Goal: Information Seeking & Learning: Find specific page/section

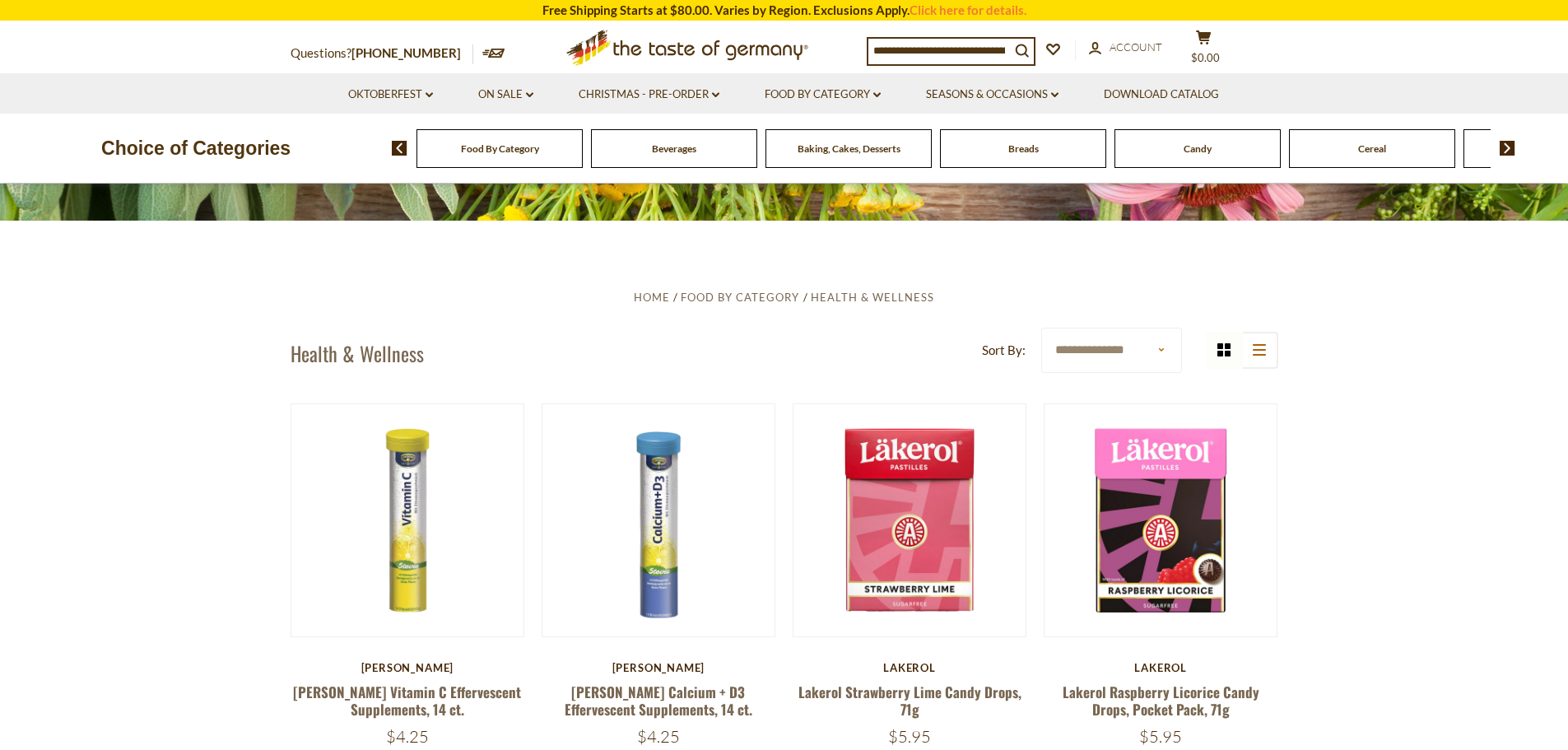
scroll to position [330, 0]
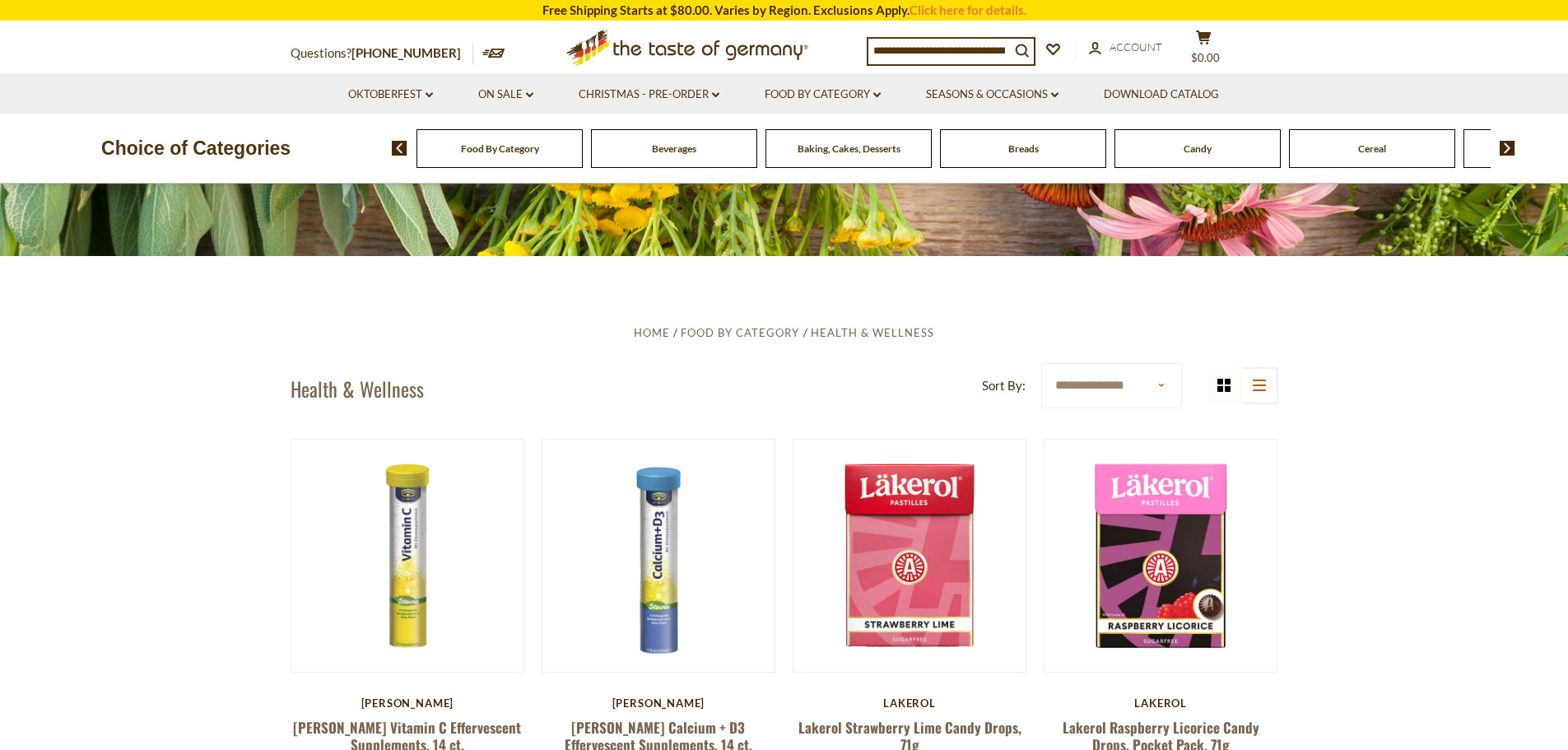
click at [1026, 149] on span "Breads" at bounding box center [1024, 149] width 30 height 12
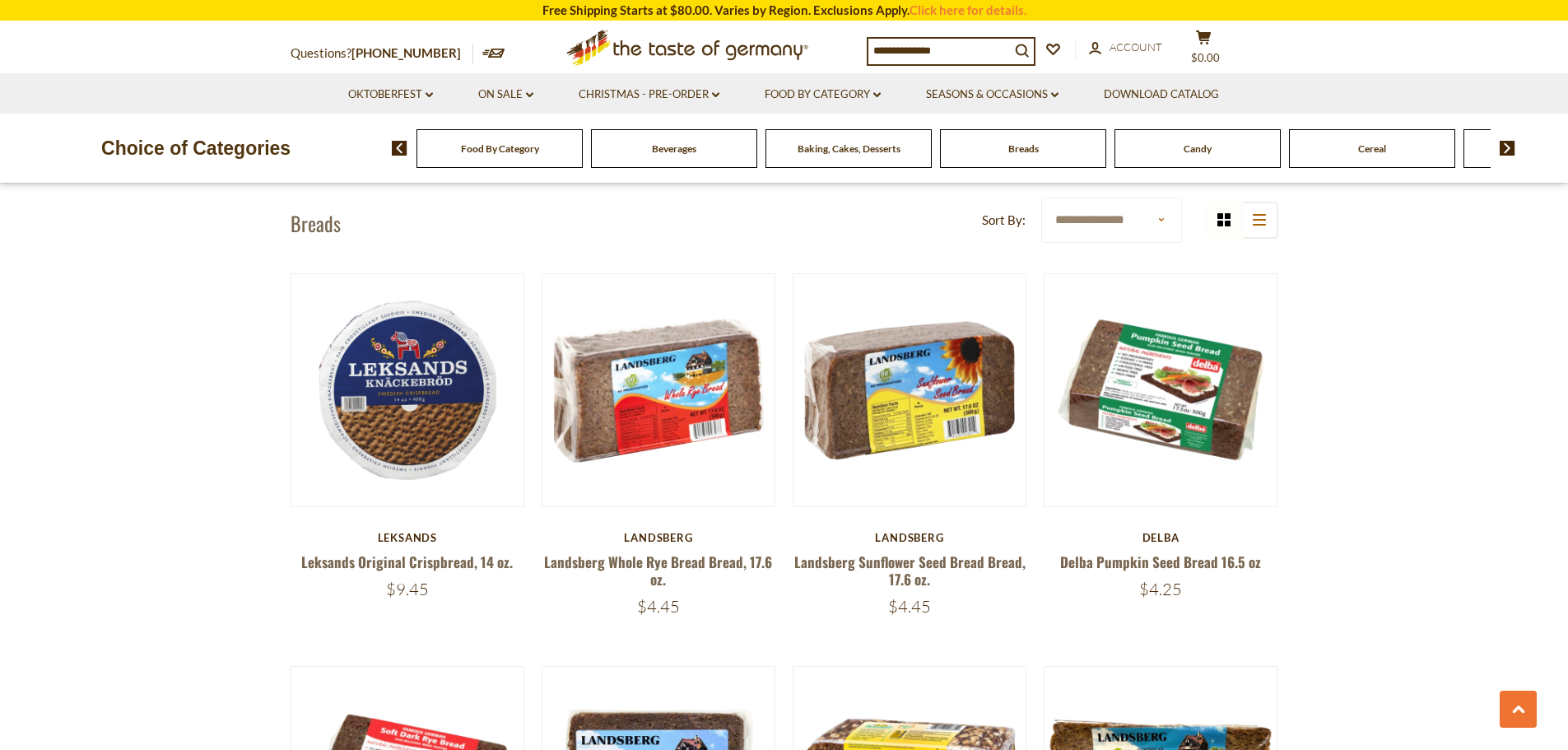
scroll to position [411, 0]
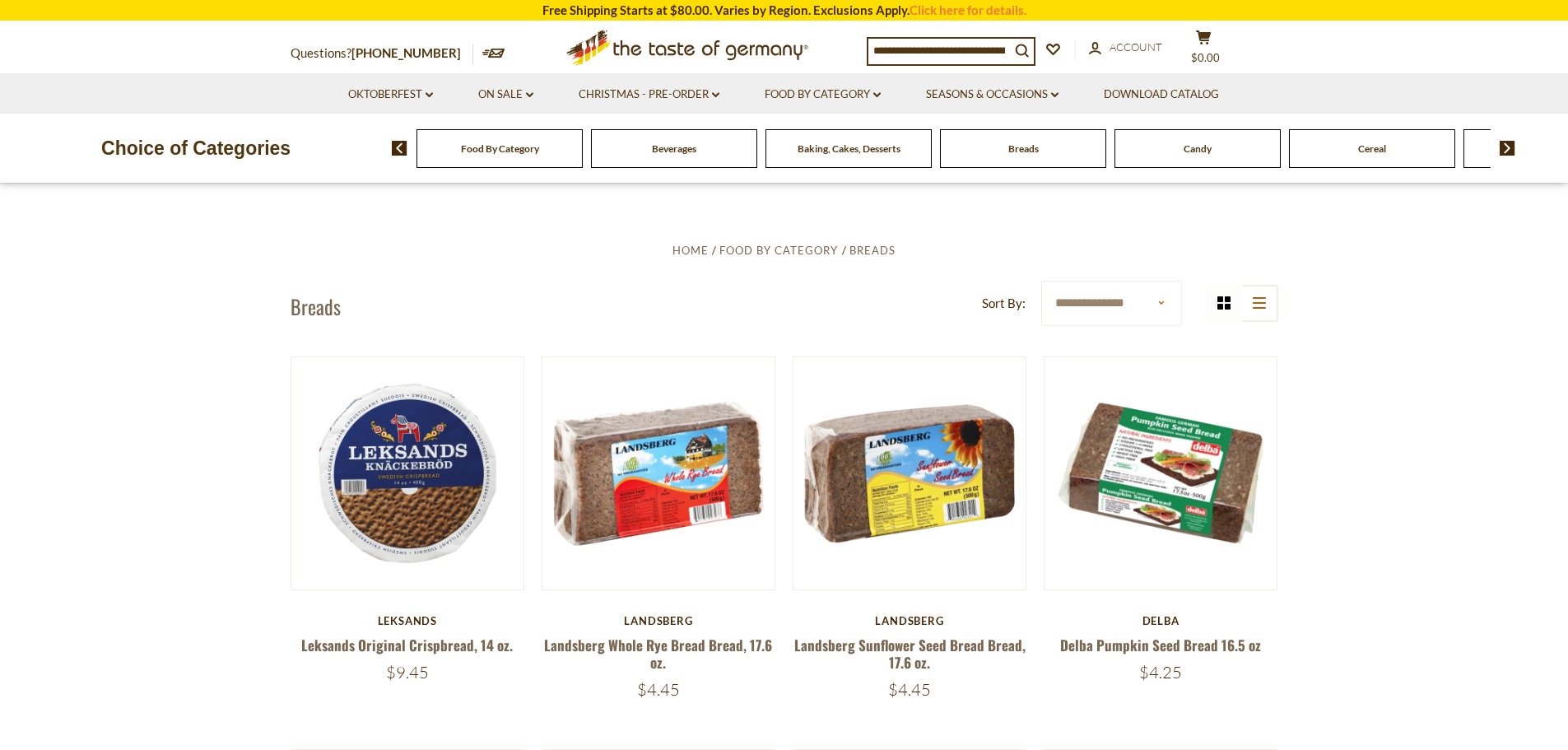
click at [1508, 148] on img at bounding box center [1508, 148] width 16 height 15
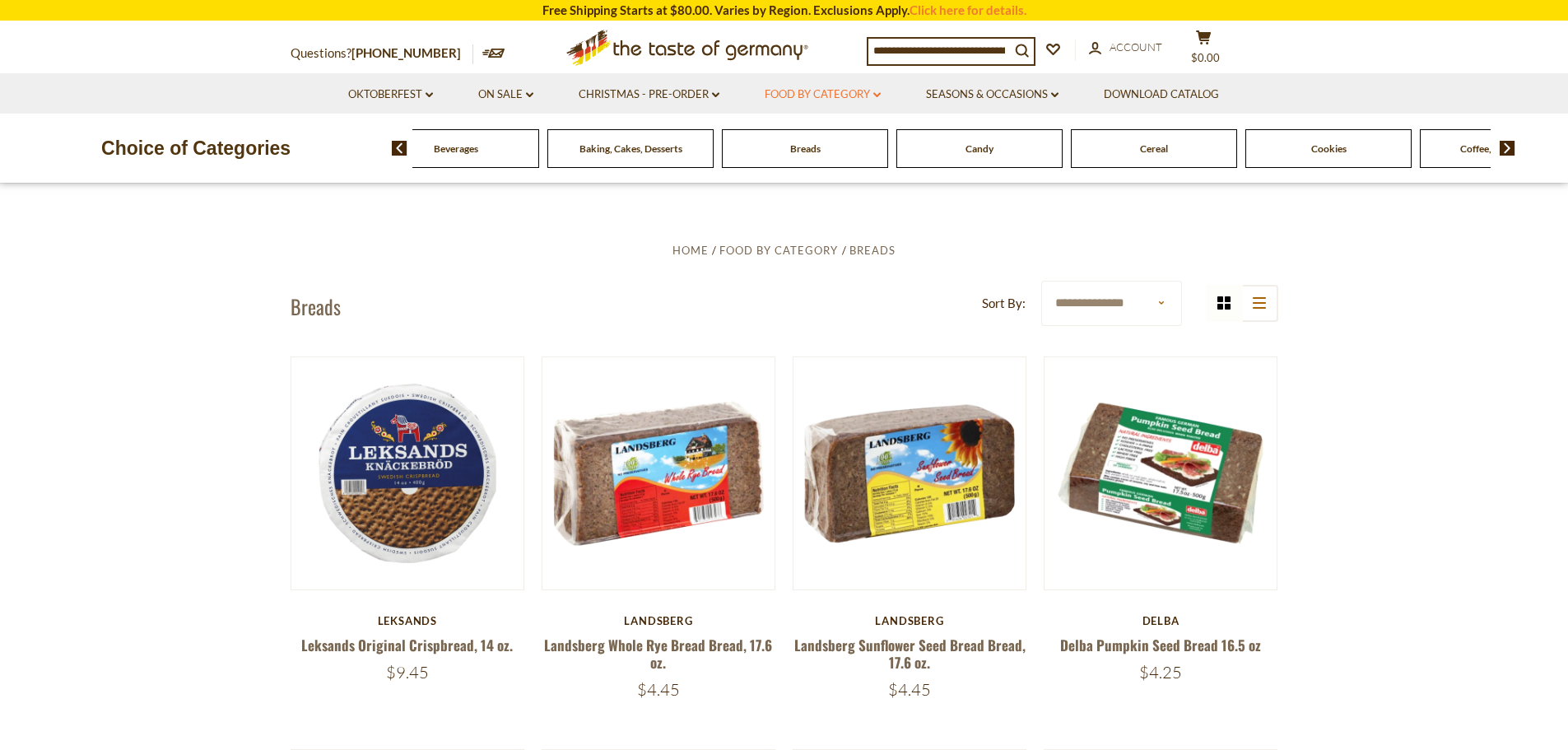
click at [795, 87] on link "Food By Category dropdown_arrow" at bounding box center [823, 95] width 116 height 18
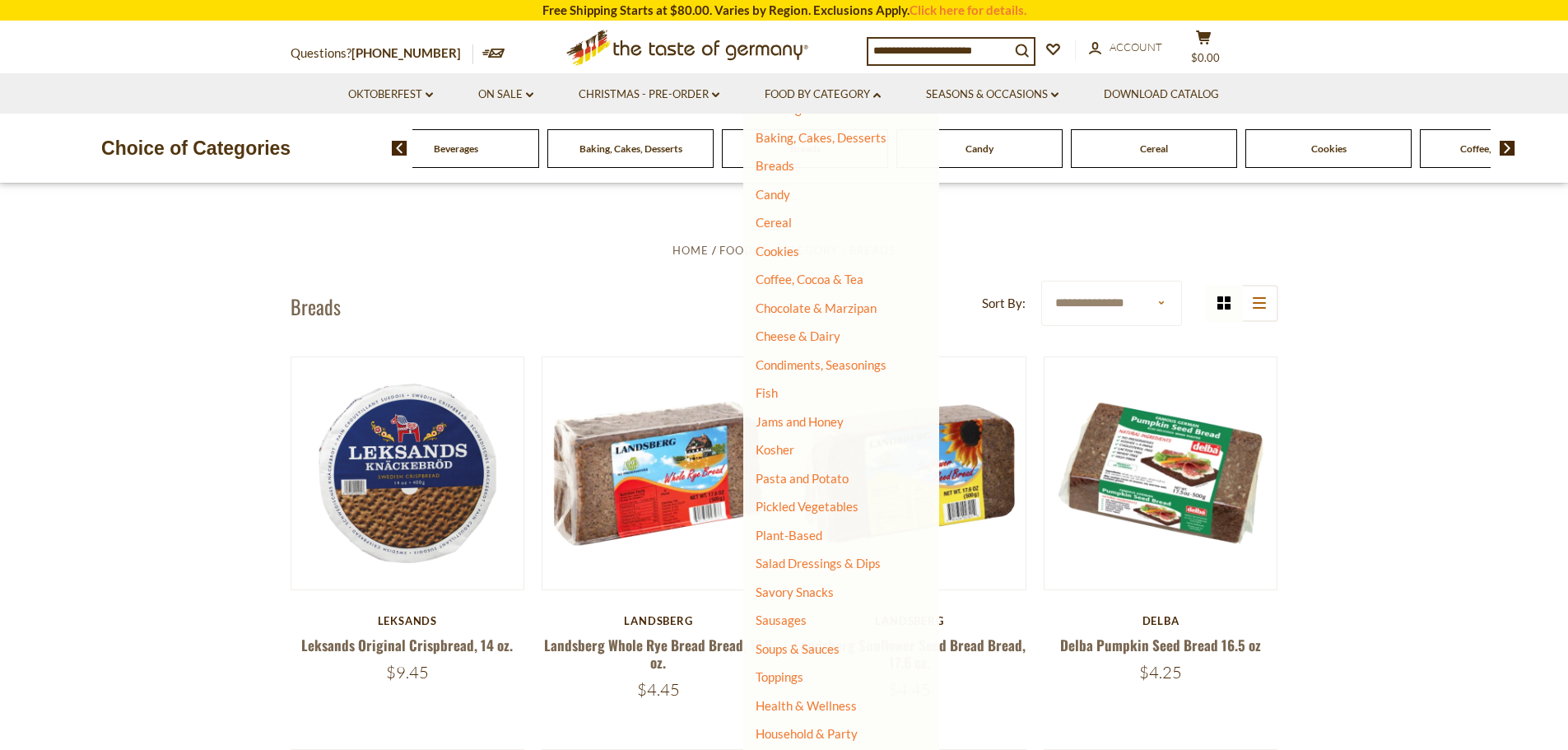
scroll to position [138, 0]
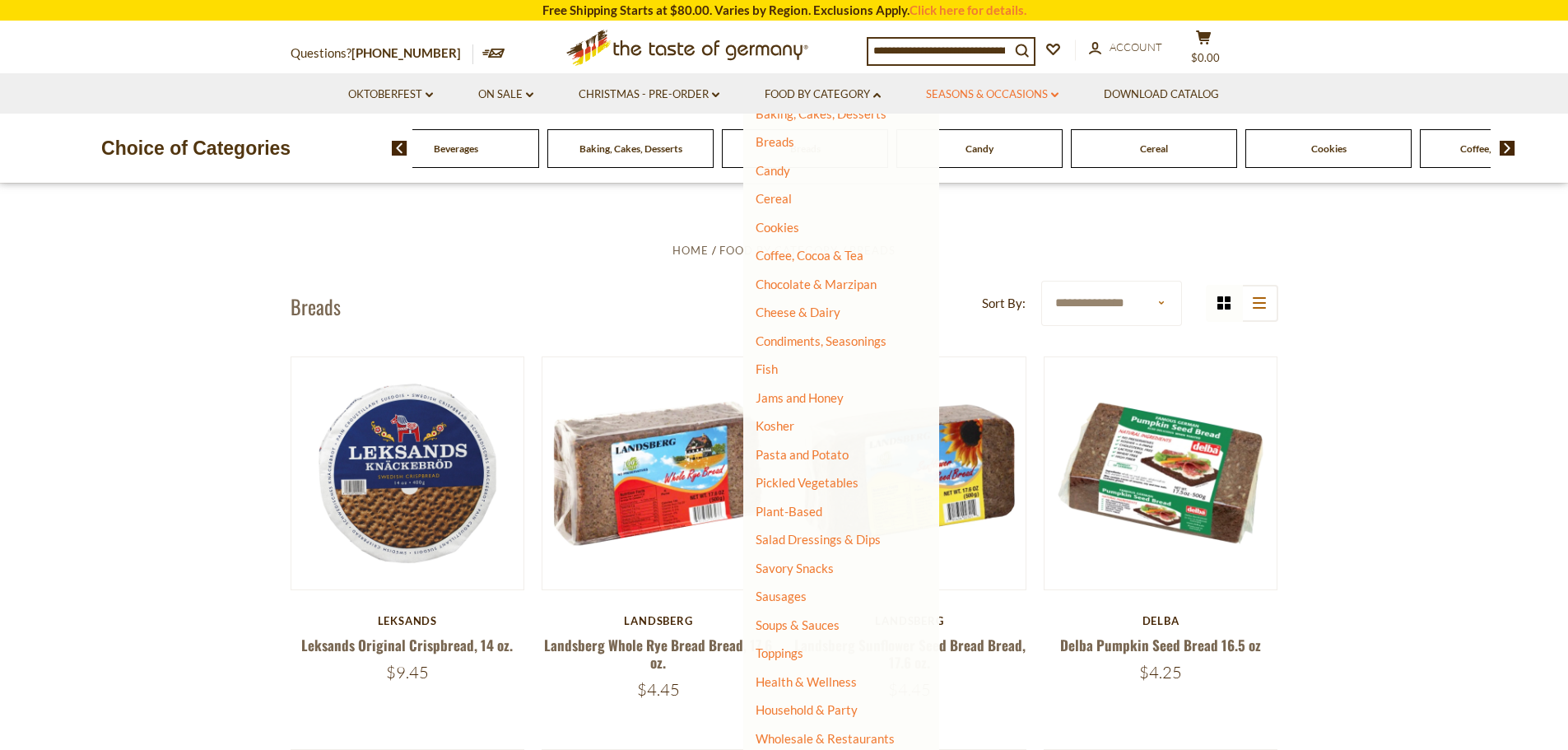
click at [961, 86] on link "Seasons & Occasions dropdown_arrow" at bounding box center [992, 95] width 133 height 18
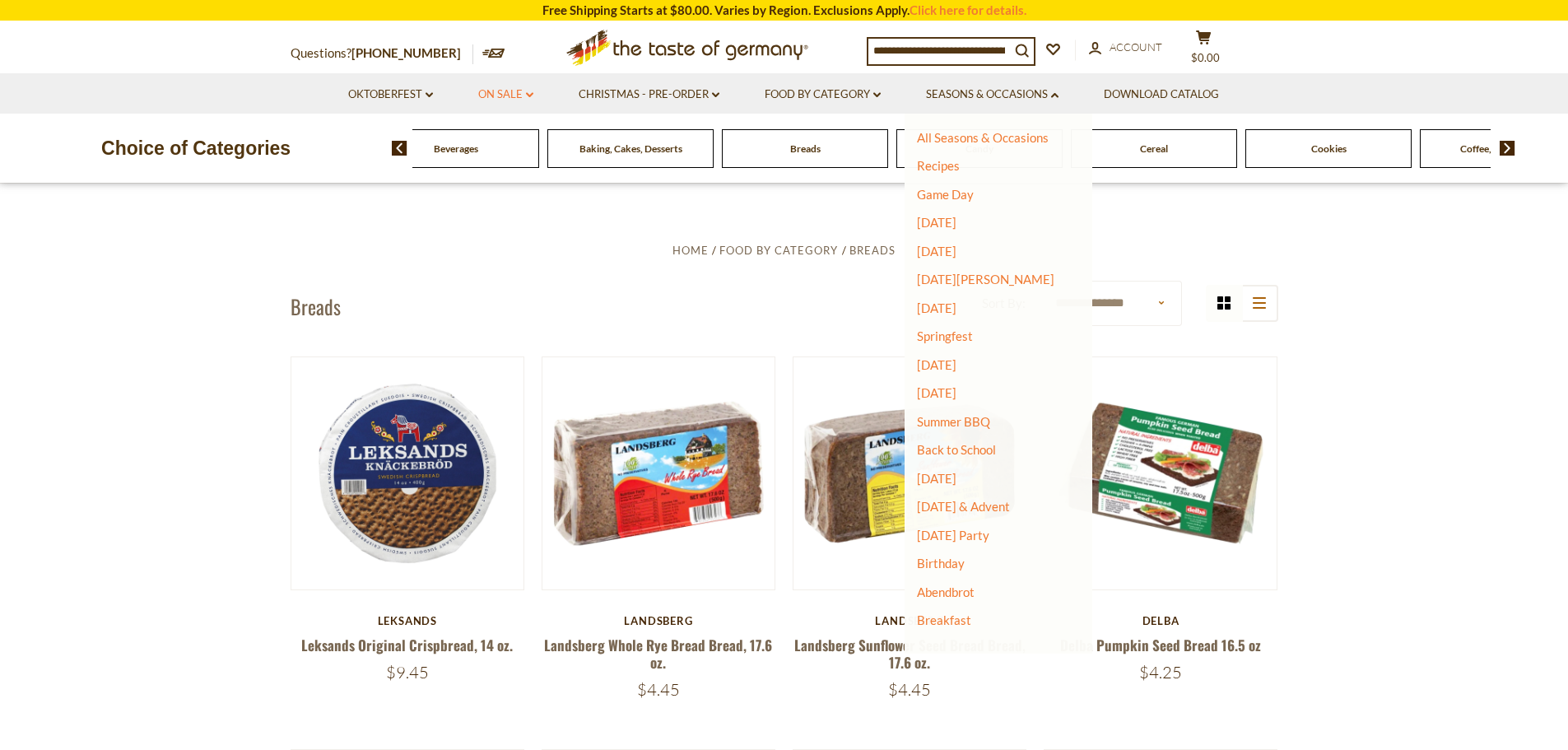
click at [512, 94] on link "On Sale dropdown_arrow" at bounding box center [505, 95] width 55 height 18
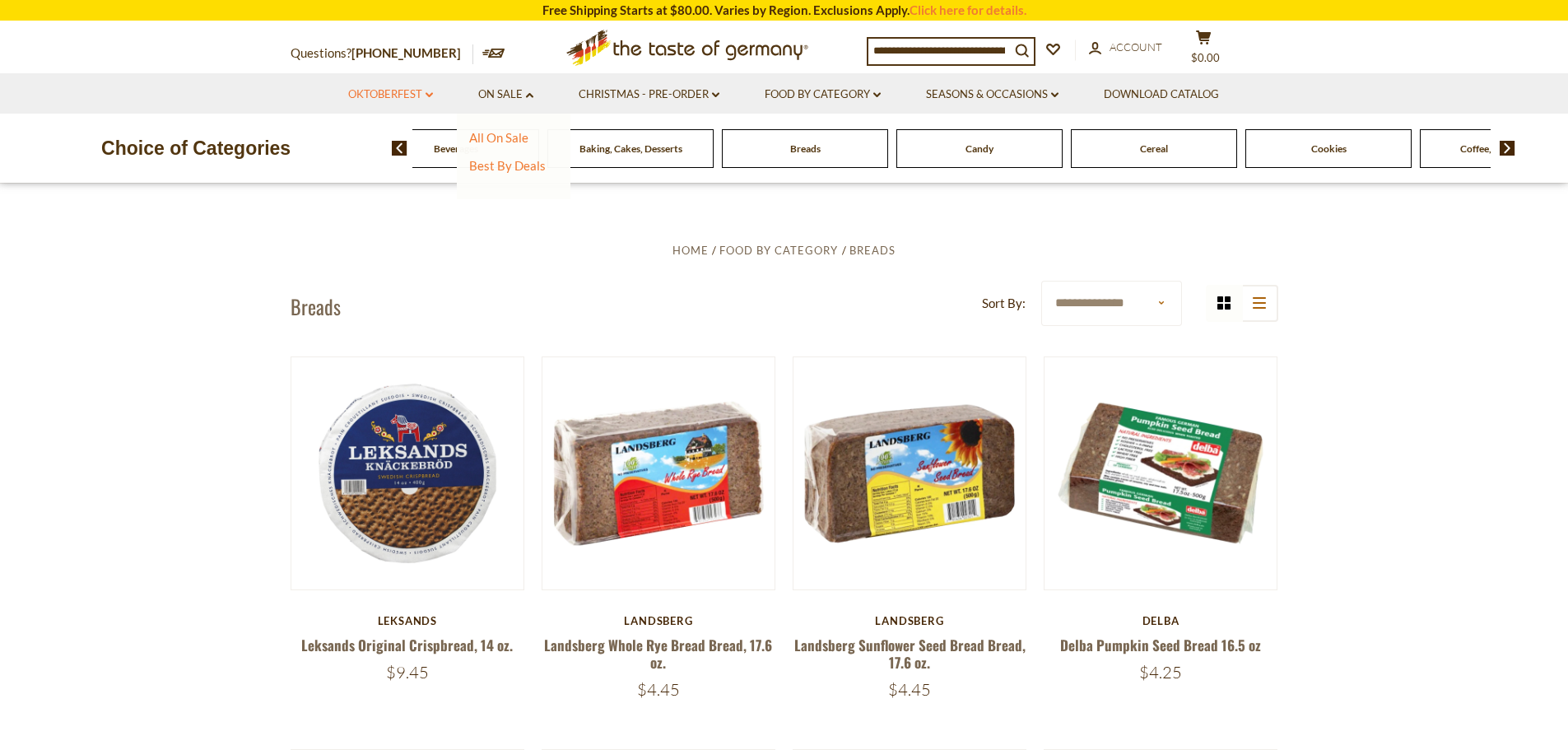
click at [404, 91] on link "Oktoberfest dropdown_arrow" at bounding box center [391, 95] width 85 height 18
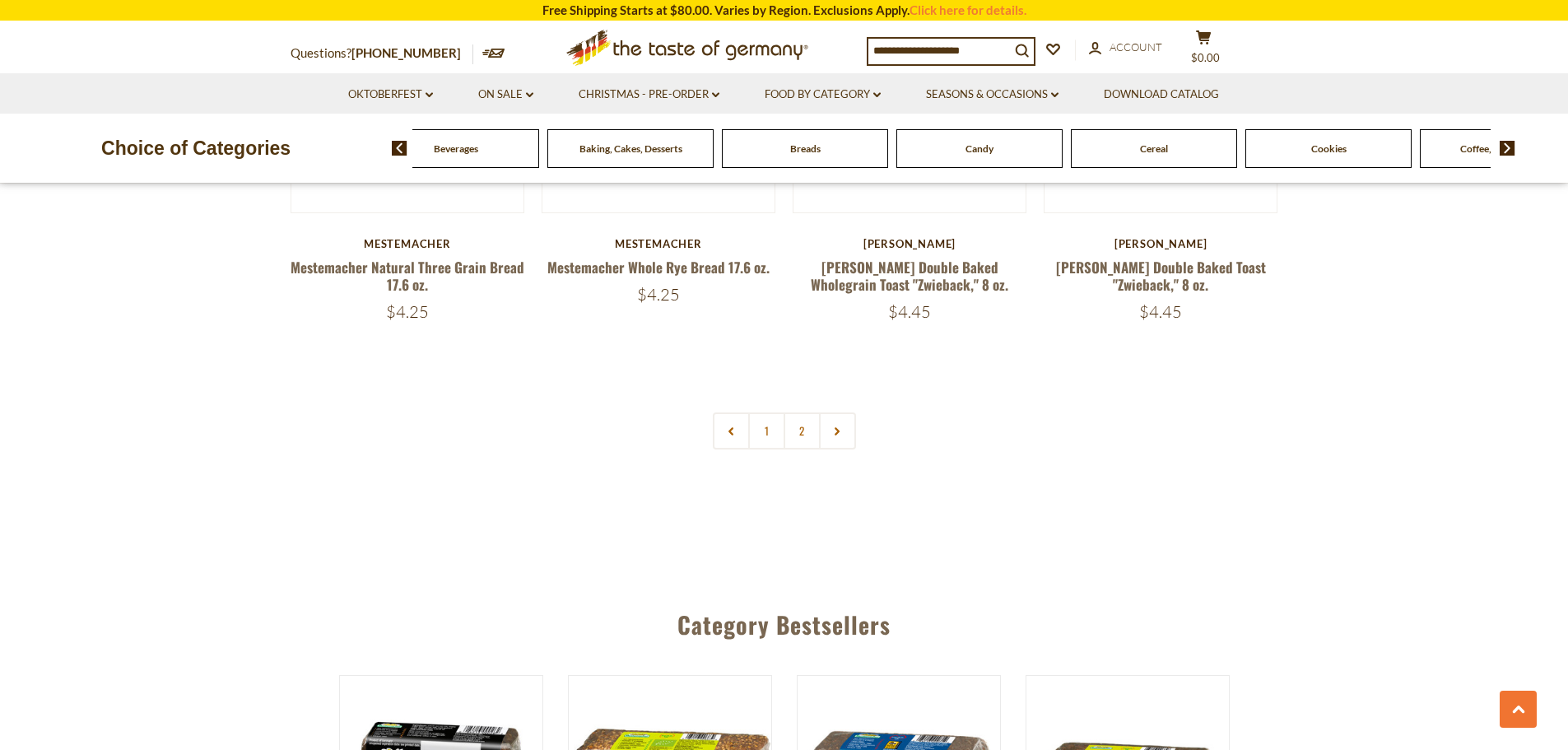
scroll to position [4362, 0]
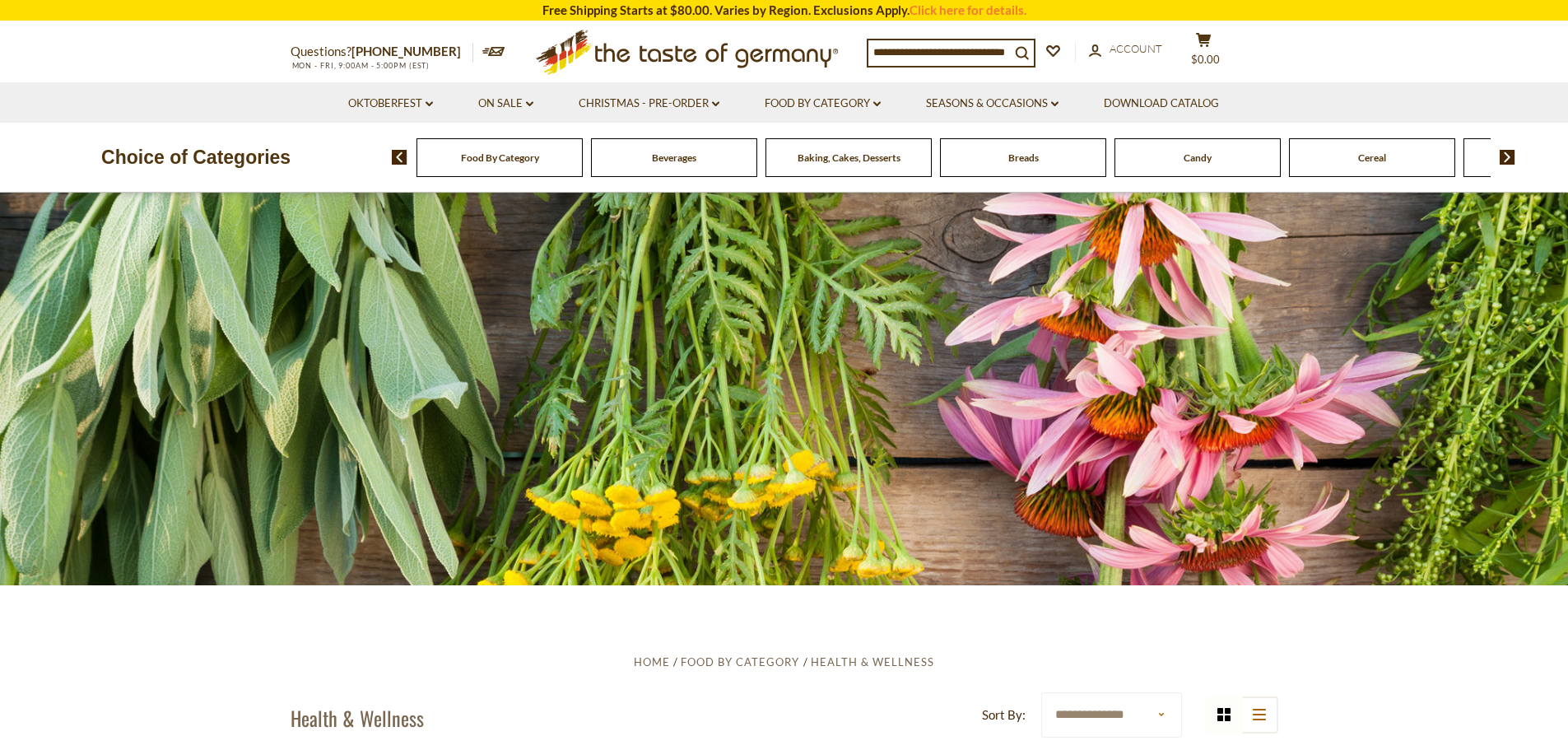
click at [1000, 51] on input at bounding box center [939, 51] width 142 height 23
type input "**********"
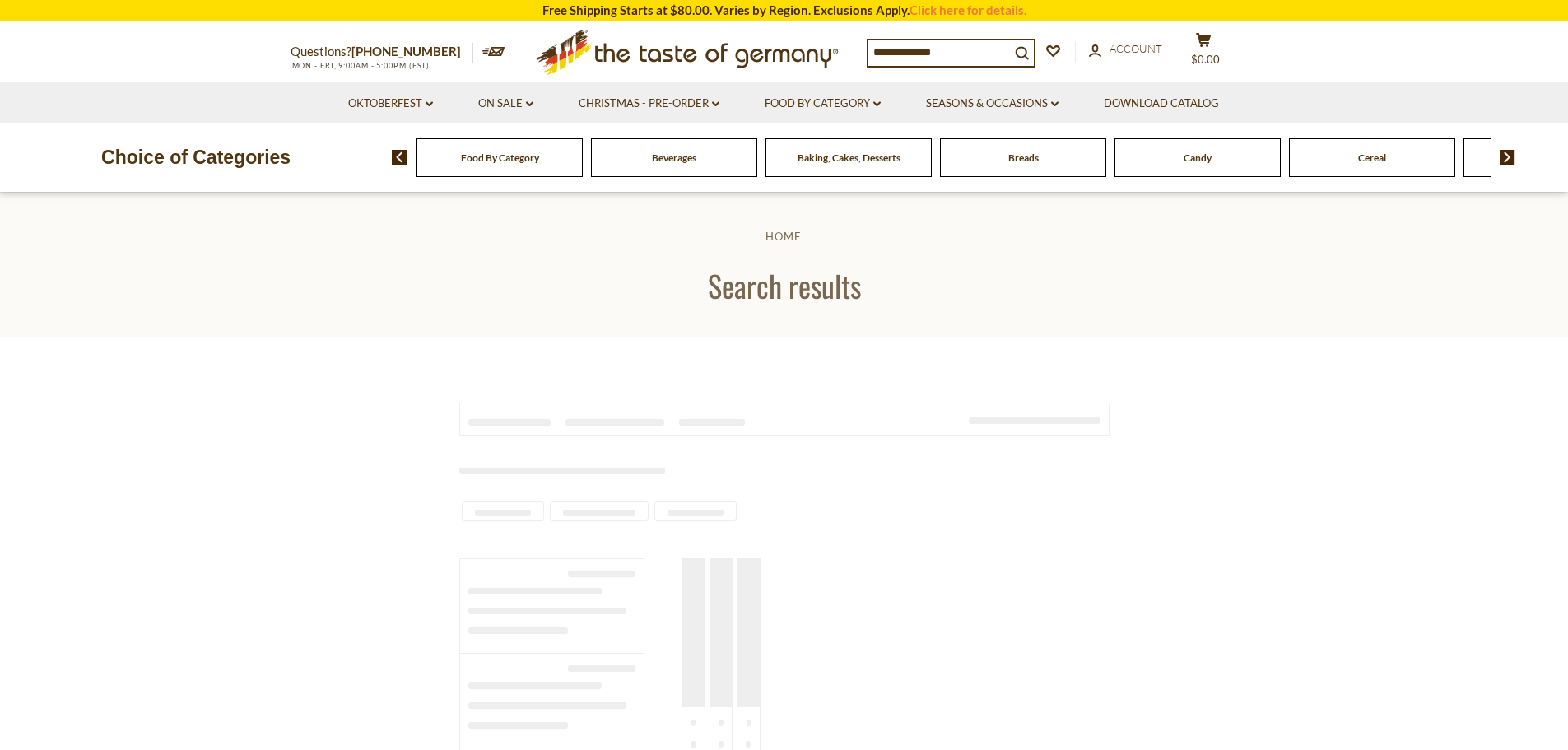
type input "**********"
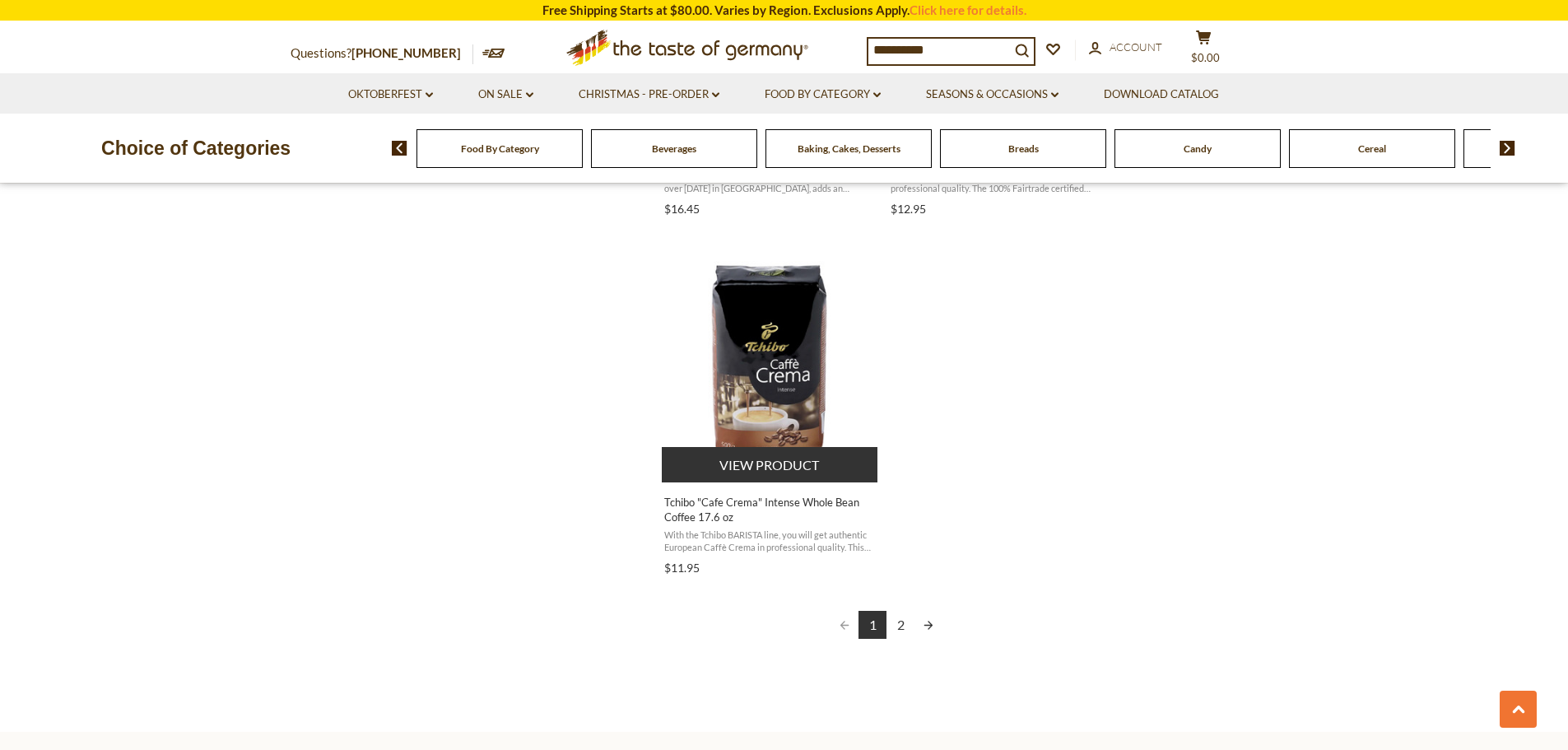
scroll to position [2798, 0]
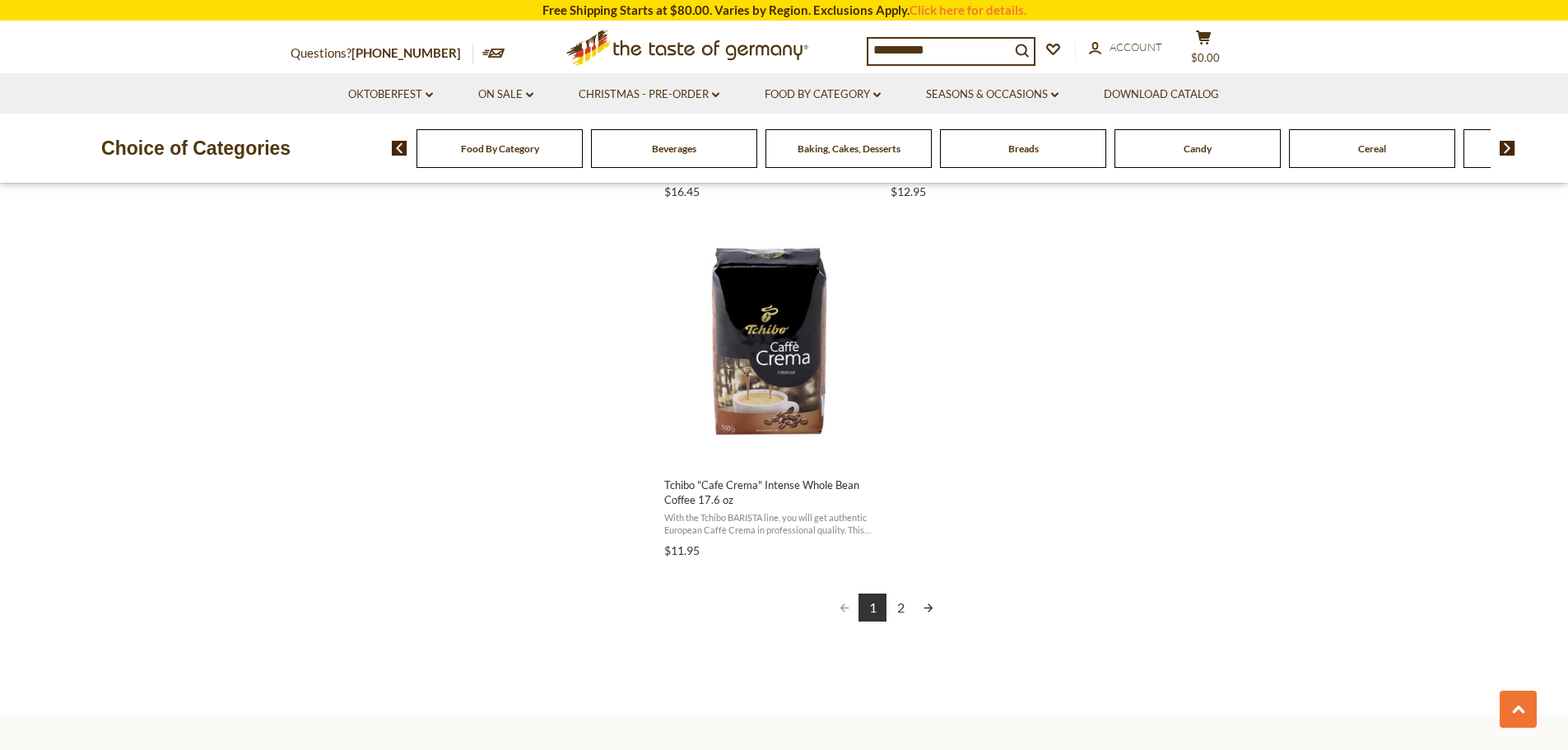
click at [903, 614] on link "2" at bounding box center [901, 607] width 28 height 28
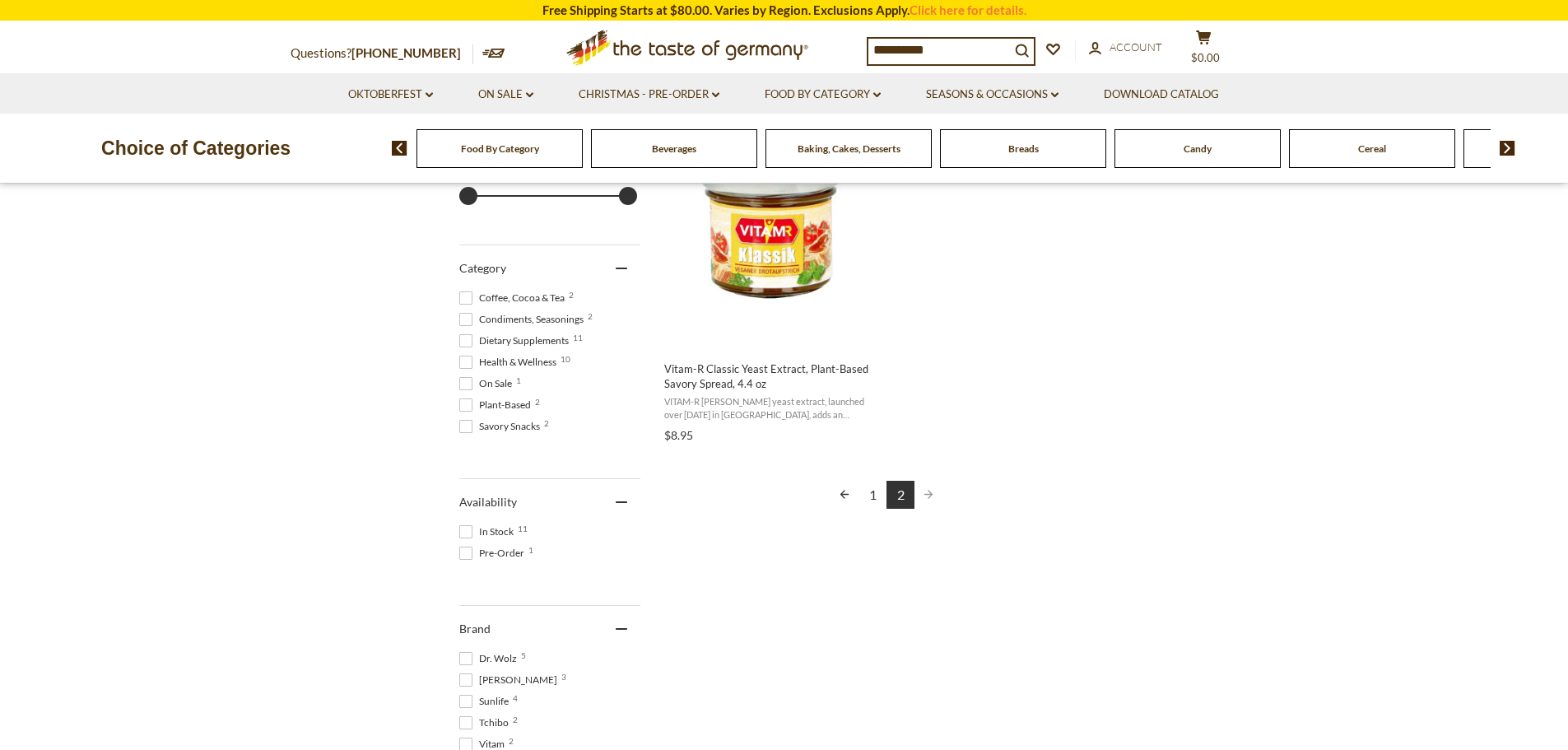
scroll to position [411, 0]
